Goal: Download file/media

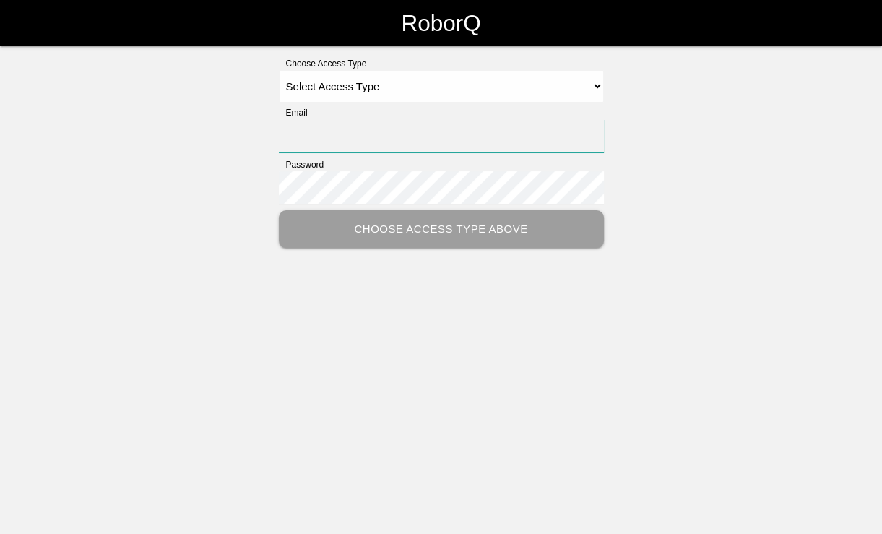
type input "[PERSON_NAME][EMAIL_ADDRESS][PERSON_NAME][DOMAIN_NAME]"
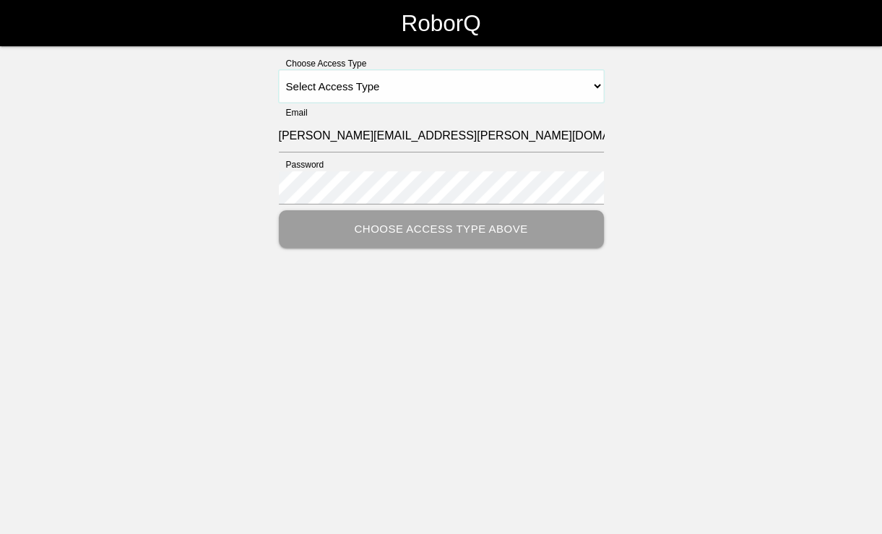
click at [598, 85] on select "Select Access Type Admin Customer Supervisor Worker" at bounding box center [441, 86] width 325 height 33
select select "Customer"
click at [279, 70] on select "Select Access Type Admin Customer Supervisor Worker" at bounding box center [441, 86] width 325 height 33
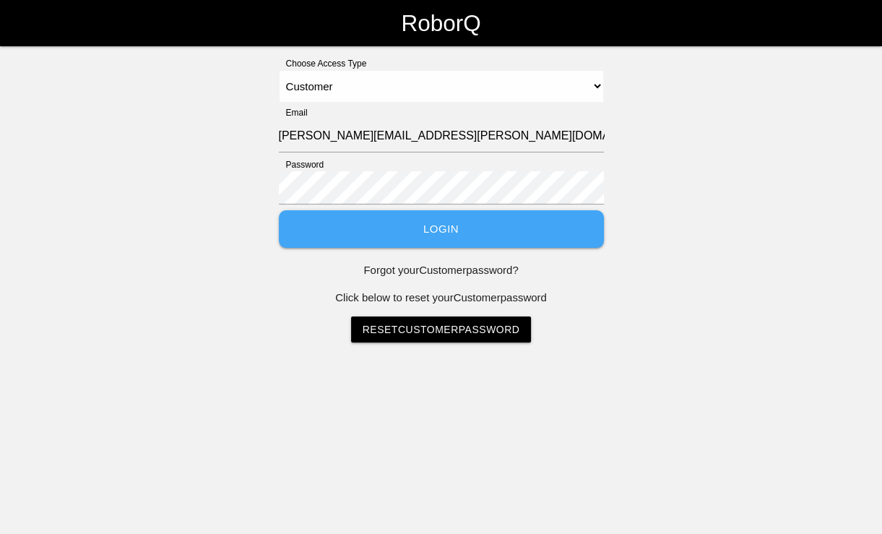
click at [451, 231] on button "Login" at bounding box center [441, 229] width 325 height 38
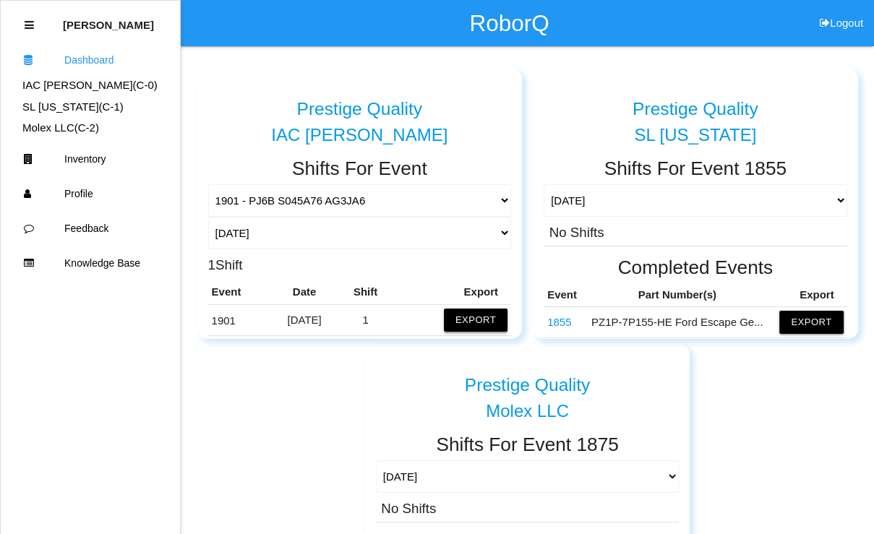
click at [471, 322] on button "Export" at bounding box center [476, 320] width 64 height 23
click at [457, 322] on button "Excel" at bounding box center [462, 317] width 27 height 12
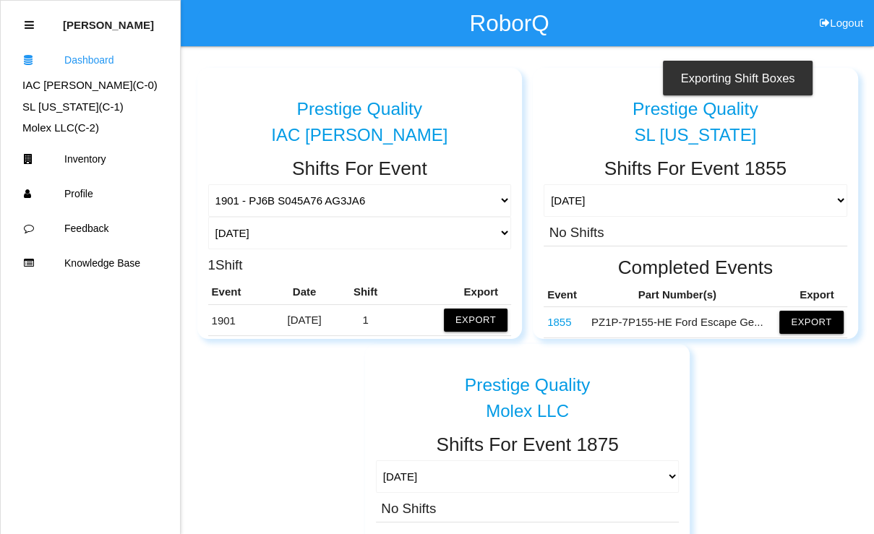
click at [338, 392] on div "Prestige Quality IAC [PERSON_NAME] Shifts For Event 1901 - PJ6B S045A76 AG3JA6 …" at bounding box center [526, 339] width 671 height 552
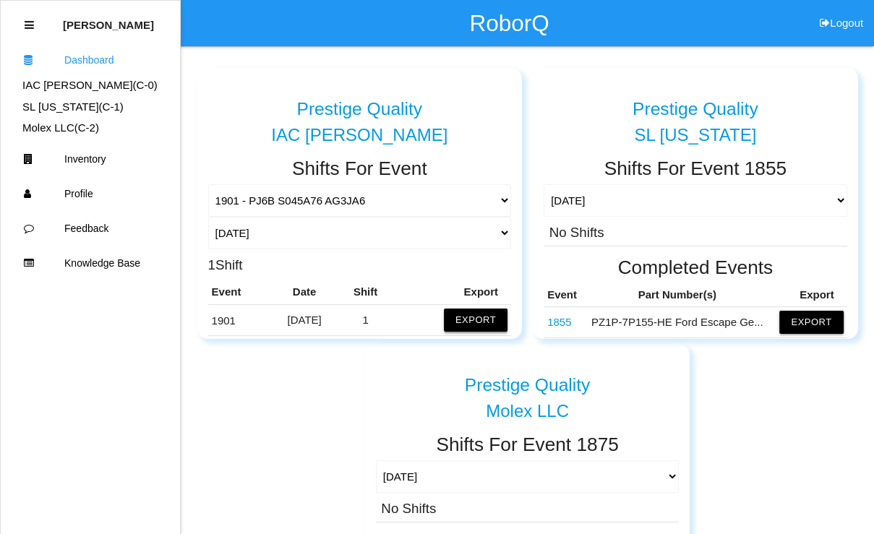
click at [480, 317] on button "Export" at bounding box center [476, 320] width 64 height 23
click at [450, 314] on button "Excel" at bounding box center [462, 317] width 27 height 12
